Goal: Task Accomplishment & Management: Use online tool/utility

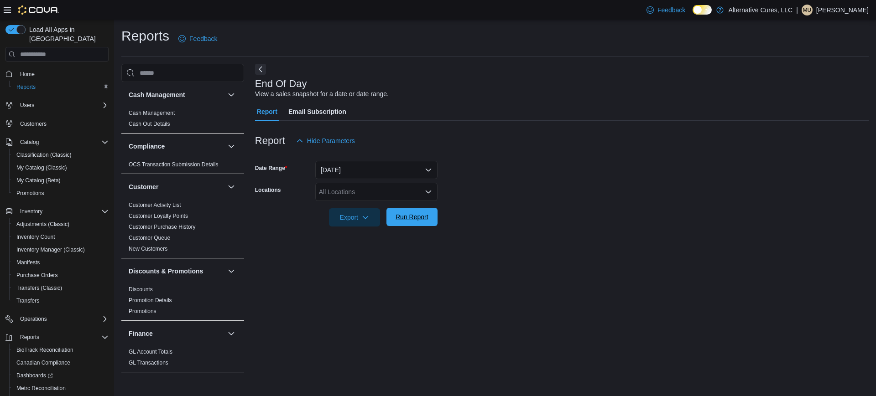
click at [428, 219] on span "Run Report" at bounding box center [412, 217] width 33 height 9
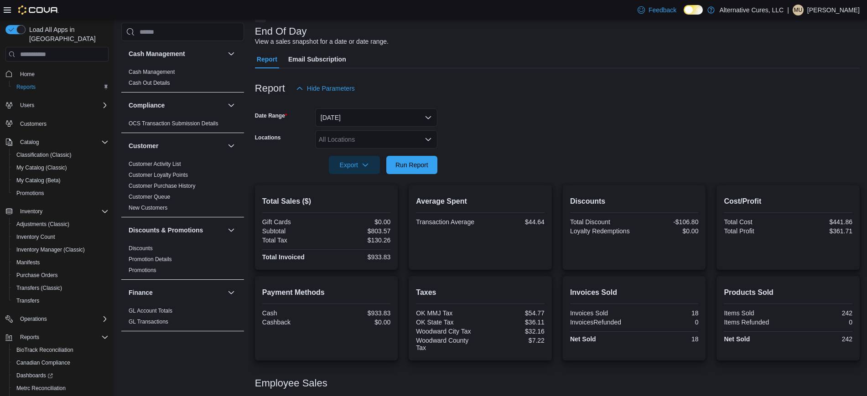
scroll to position [112, 0]
